Goal: Book appointment/travel/reservation

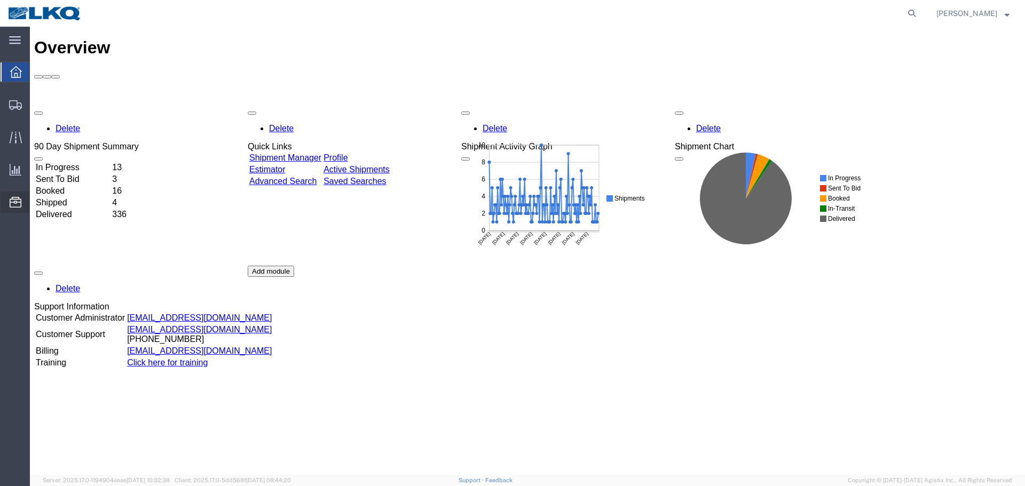
click at [0, 0] on span "Location Appointment" at bounding box center [0, 0] width 0 height 0
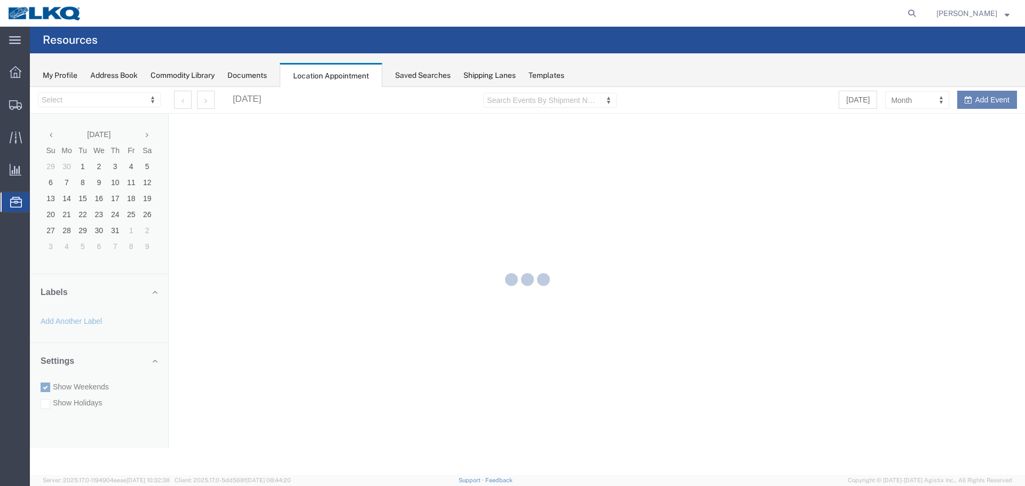
select select "28018"
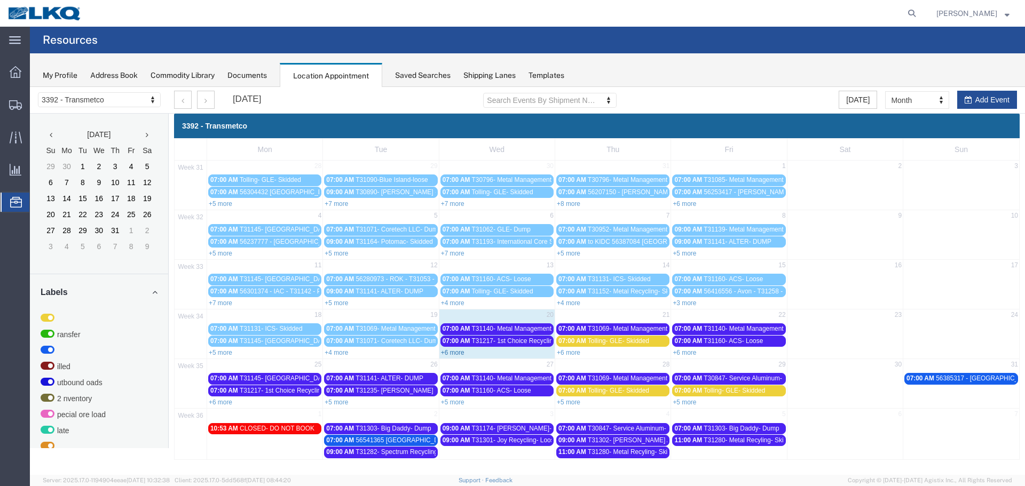
click at [445, 353] on link "+6 more" at bounding box center [452, 352] width 23 height 7
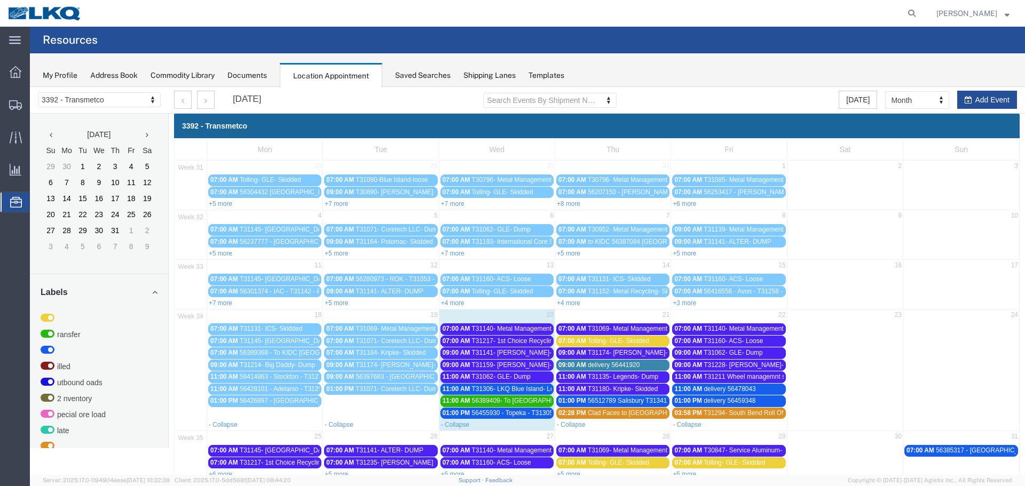
click at [516, 337] on span "T31217- 1st Choice Recycling- Skidded" at bounding box center [528, 340] width 112 height 7
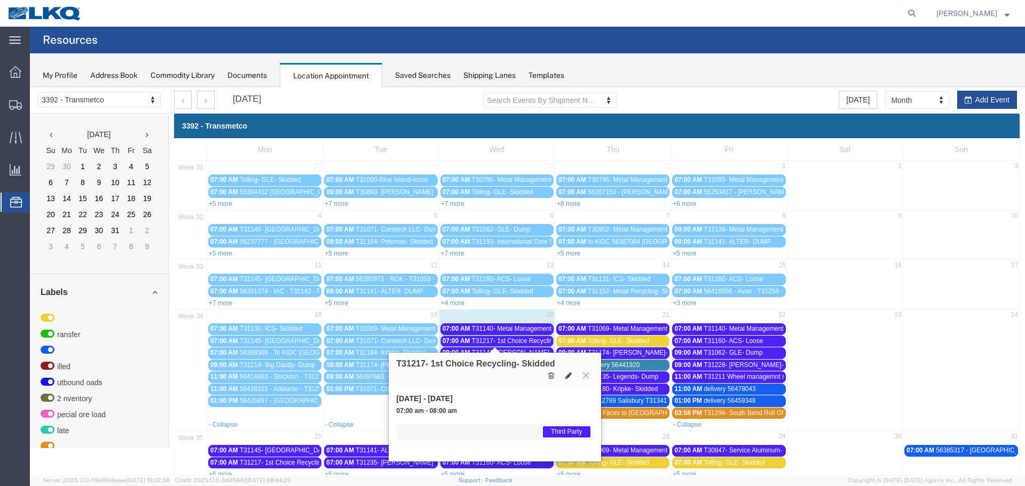
click at [568, 377] on icon at bounding box center [568, 375] width 6 height 7
select select "1"
select select "23"
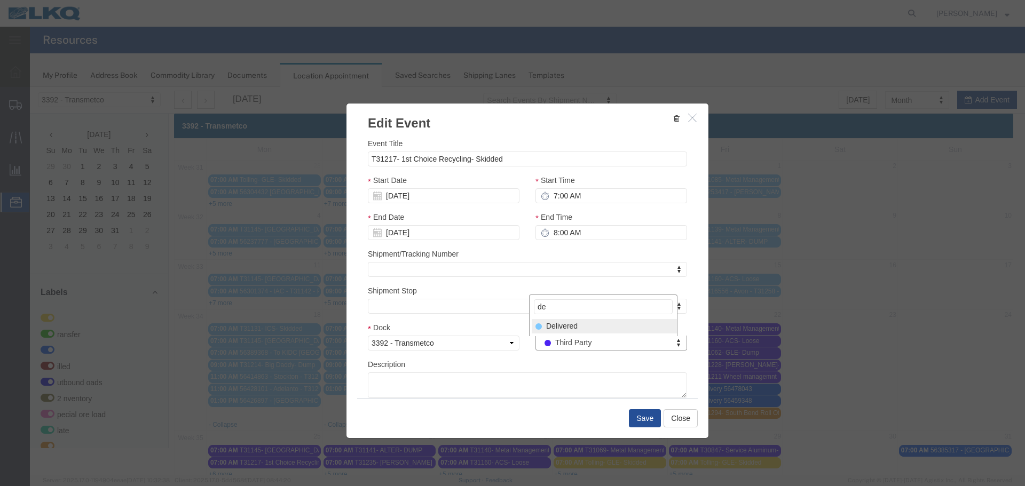
type input "de"
select select "40"
click at [631, 414] on button "Save" at bounding box center [645, 418] width 32 height 18
